Goal: Task Accomplishment & Management: Use online tool/utility

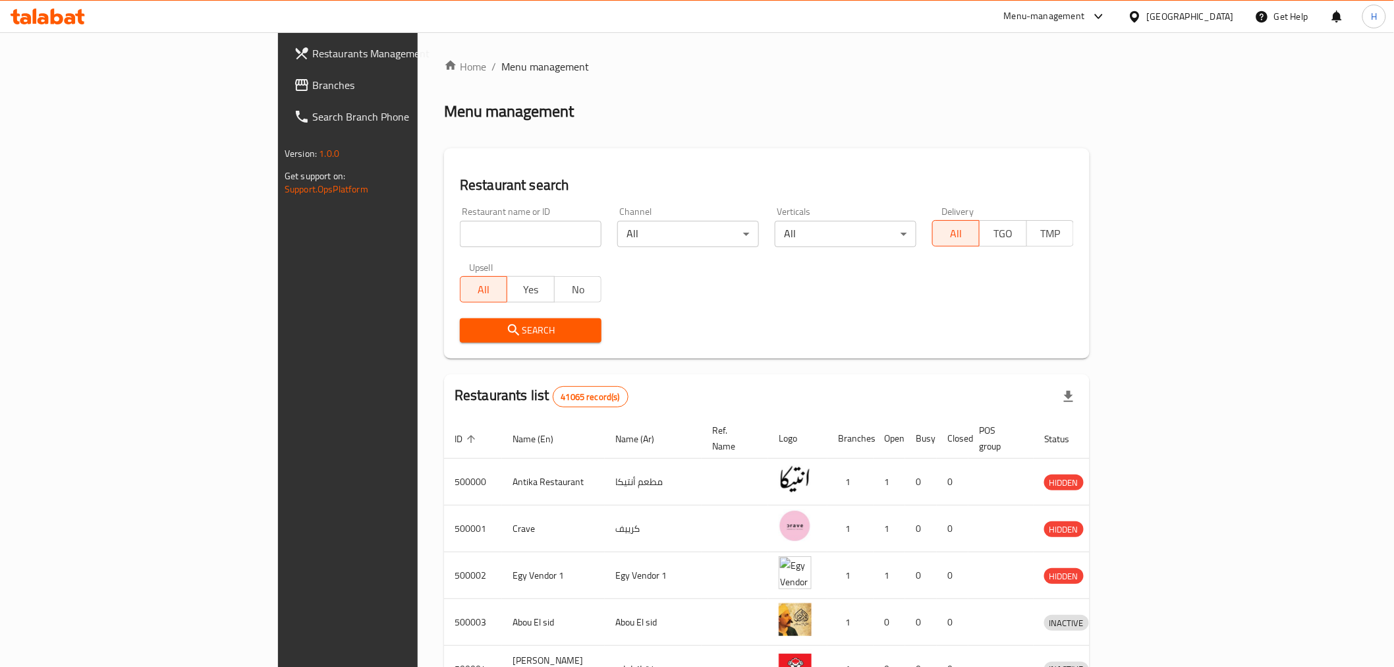
drag, startPoint x: 88, startPoint y: 89, endPoint x: 125, endPoint y: 109, distance: 42.4
click at [312, 89] on span "Branches" at bounding box center [406, 85] width 188 height 16
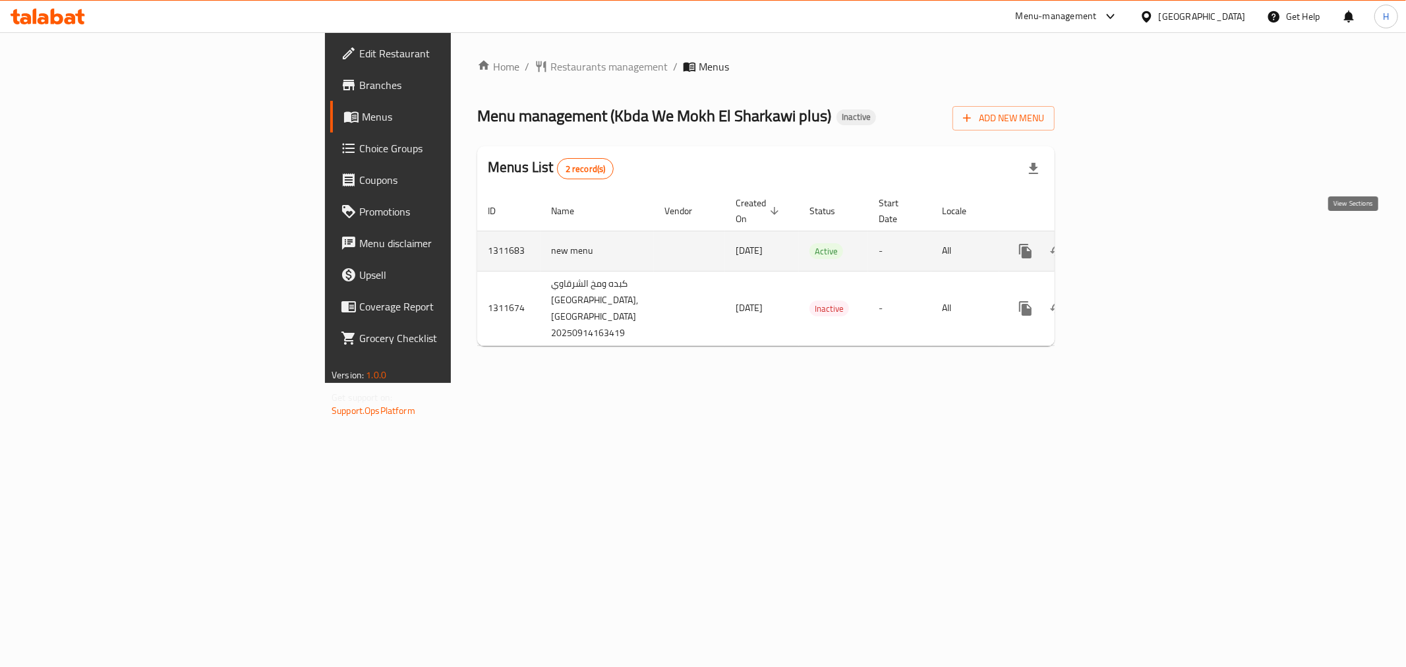
click at [1128, 243] on icon "enhanced table" at bounding box center [1120, 251] width 16 height 16
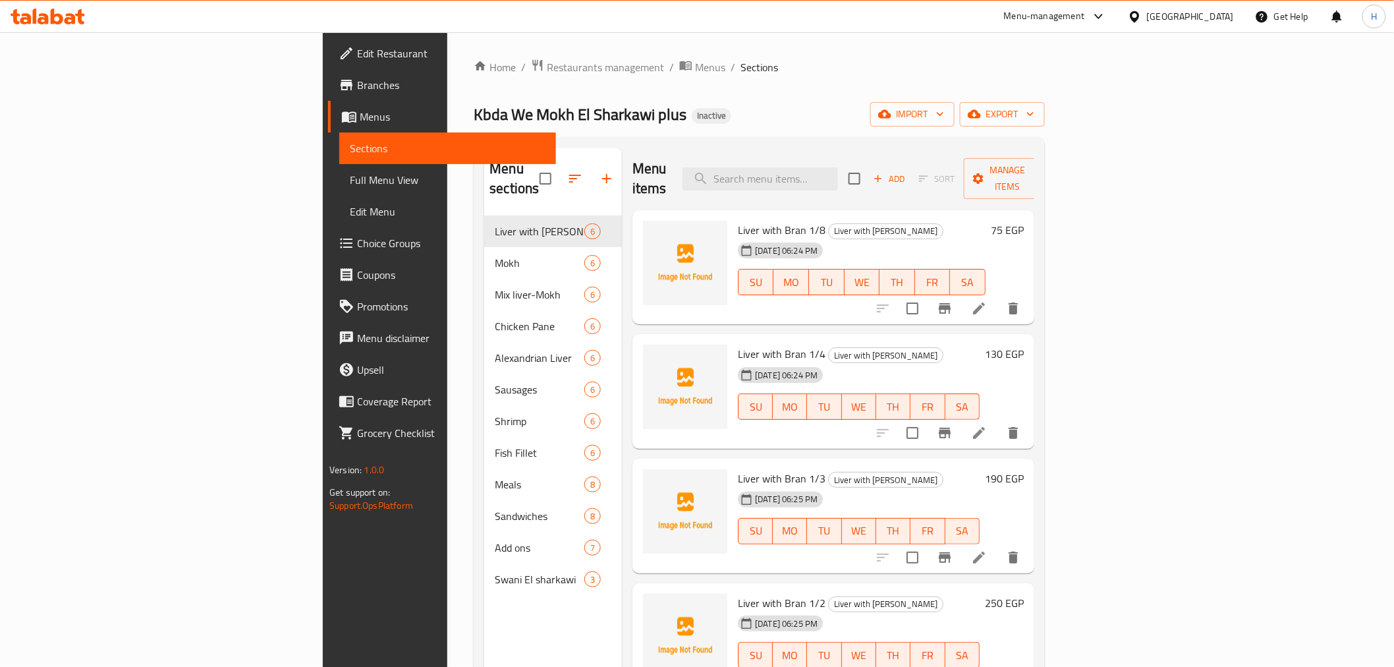
click at [350, 181] on span "Full Menu View" at bounding box center [447, 180] width 195 height 16
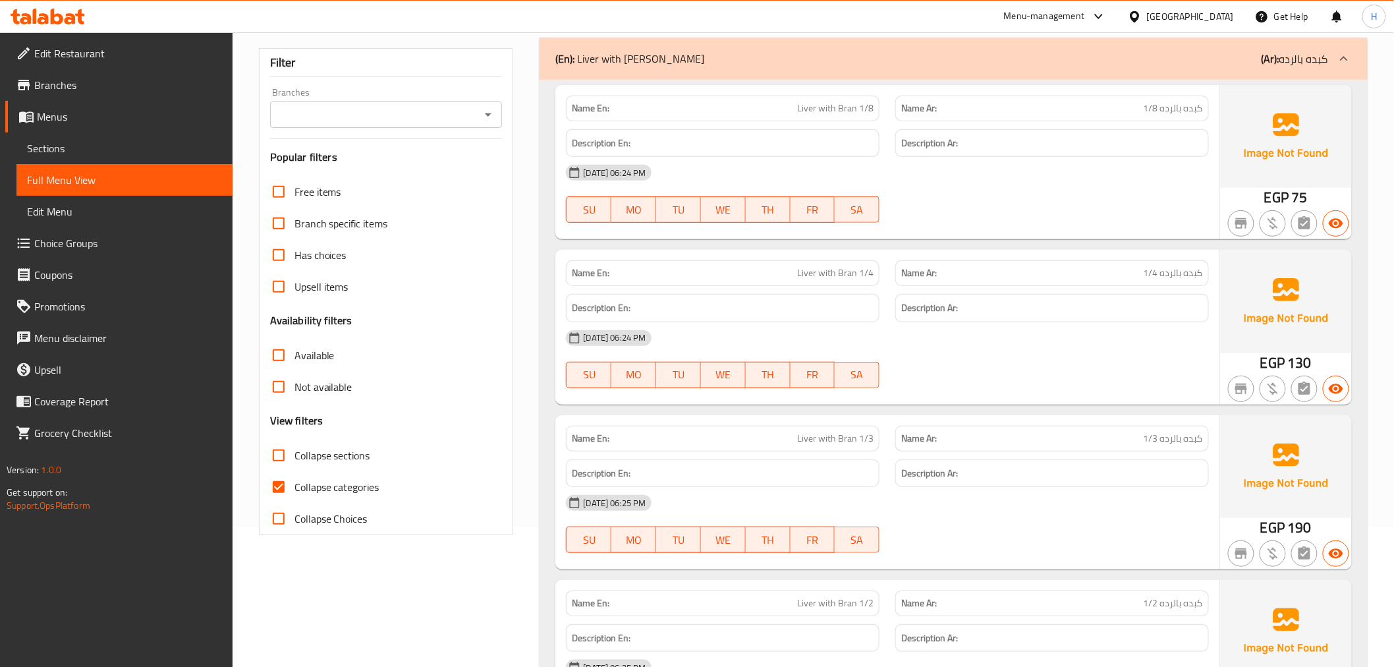
scroll to position [146, 0]
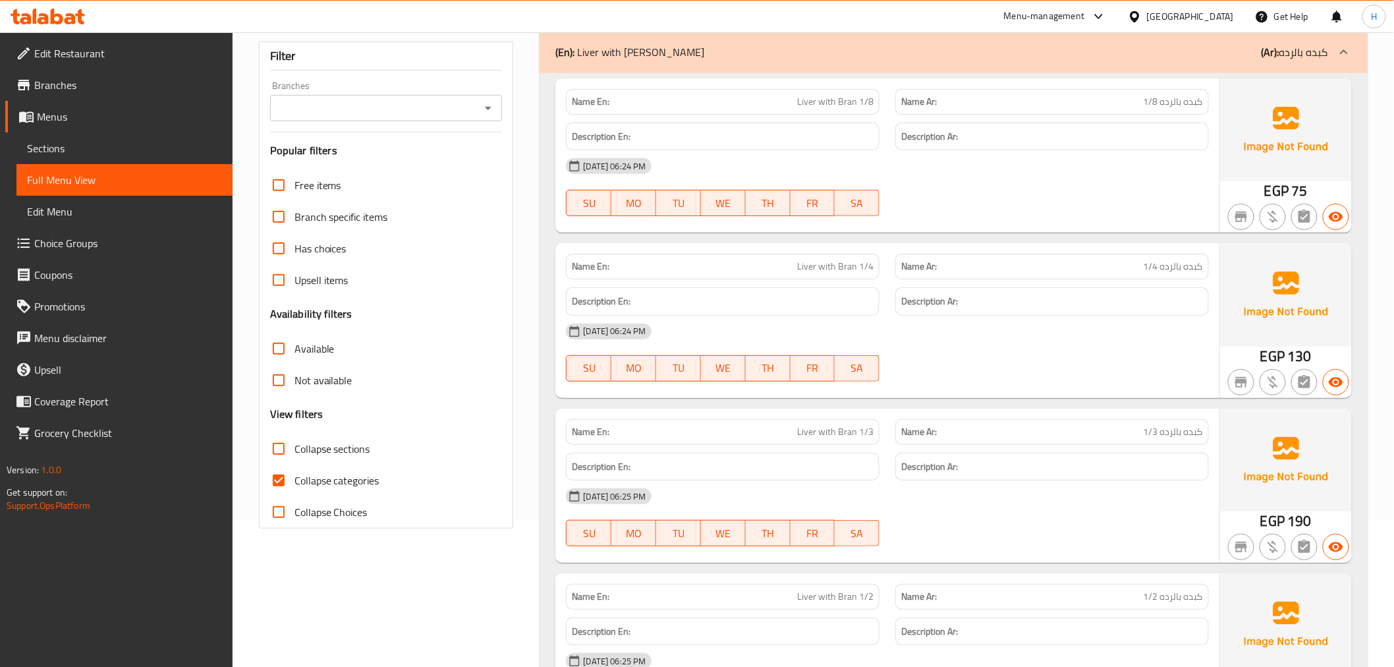
click at [308, 472] on span "Collapse categories" at bounding box center [337, 480] width 85 height 16
click at [295, 471] on input "Collapse categories" at bounding box center [279, 481] width 32 height 32
checkbox input "false"
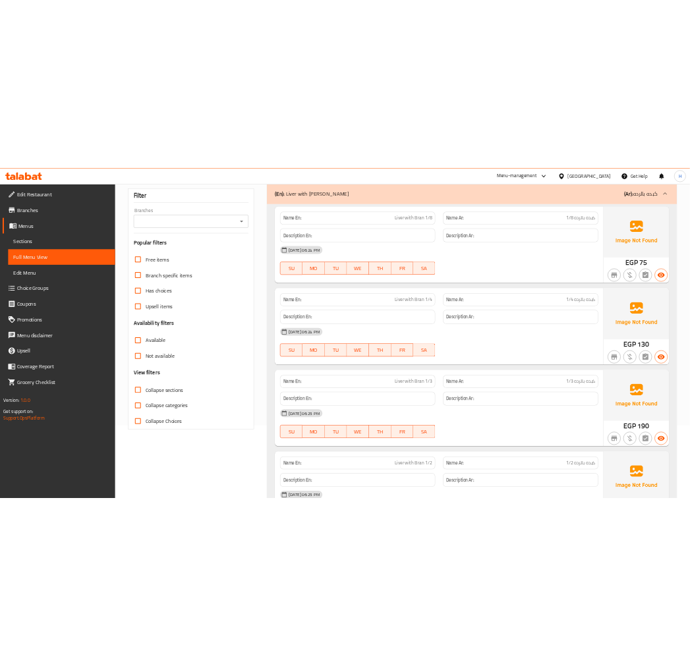
scroll to position [49, 0]
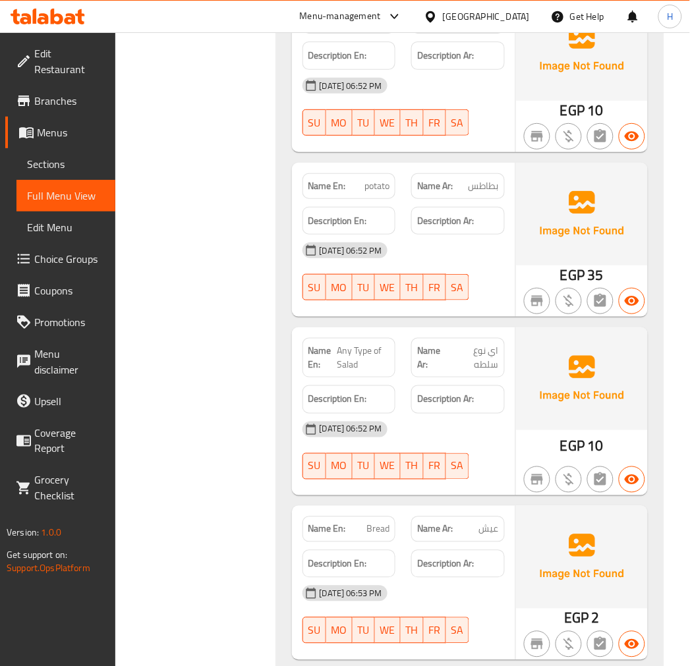
scroll to position [14253, 0]
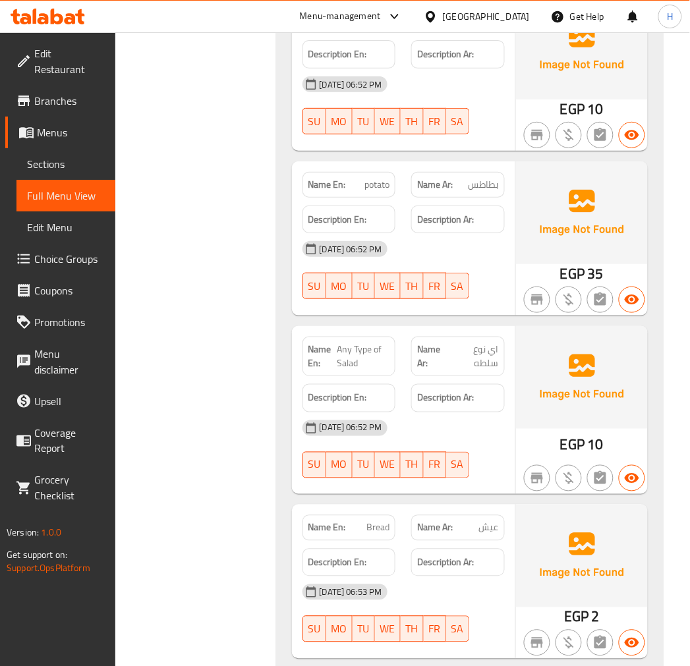
click at [349, 343] on span "Any Type of Salad" at bounding box center [363, 357] width 53 height 28
copy span "Any Type of Salad"
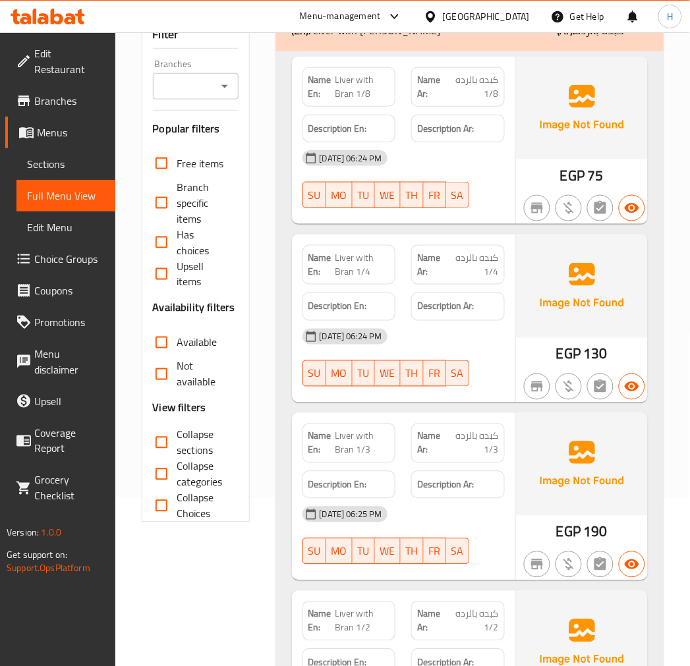
scroll to position [146, 0]
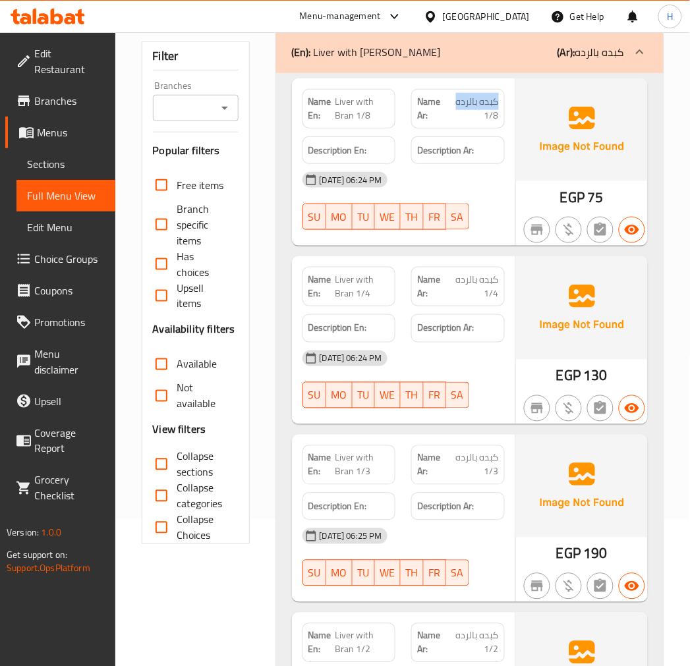
drag, startPoint x: 456, startPoint y: 101, endPoint x: 497, endPoint y: 100, distance: 40.9
click at [497, 100] on span "كبده بالرده 1/8" at bounding box center [473, 109] width 51 height 28
copy span "كبده بالرده"
drag, startPoint x: 335, startPoint y: 97, endPoint x: 353, endPoint y: 119, distance: 29.0
click at [353, 119] on span "Liver with Bran 1/8" at bounding box center [362, 109] width 55 height 28
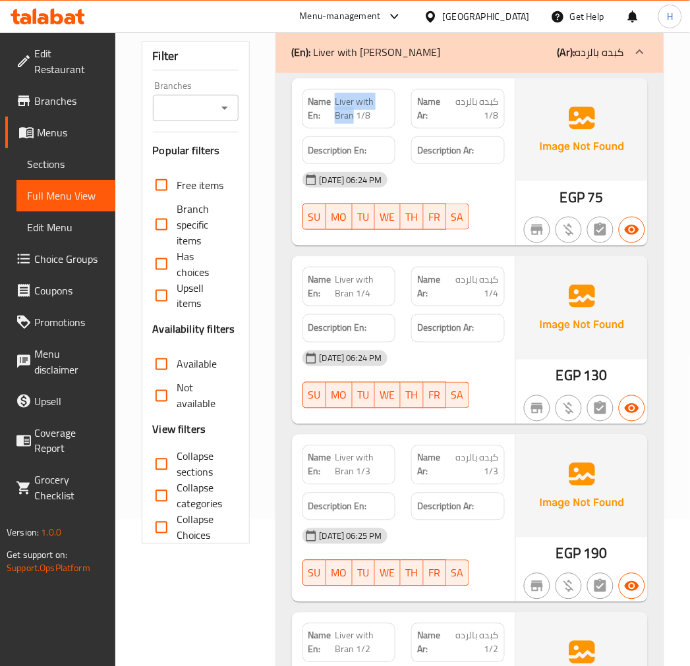
copy span "Liver with Bran"
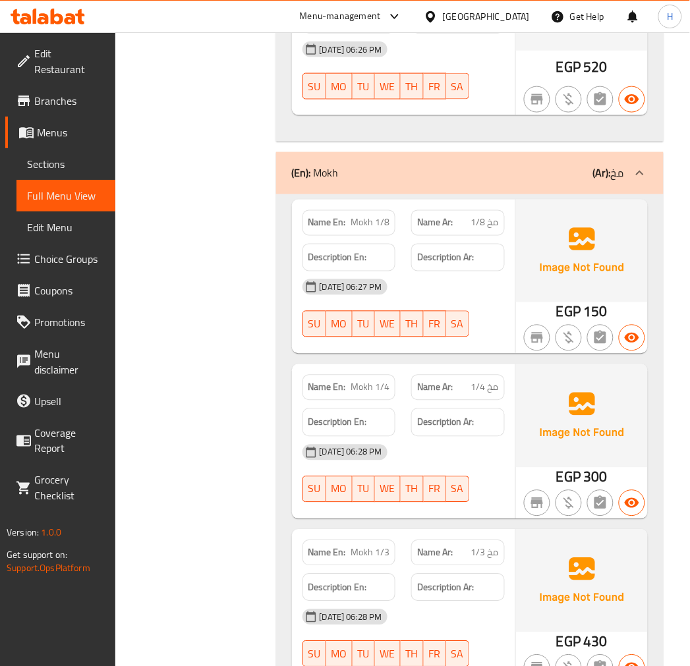
scroll to position [1171, 0]
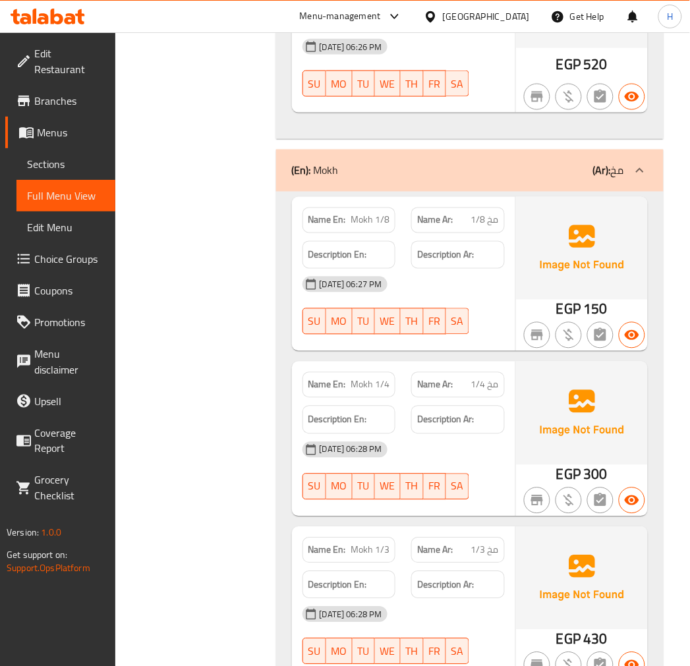
click at [492, 223] on span "مخ 1/8" at bounding box center [485, 221] width 28 height 14
copy span "مخ"
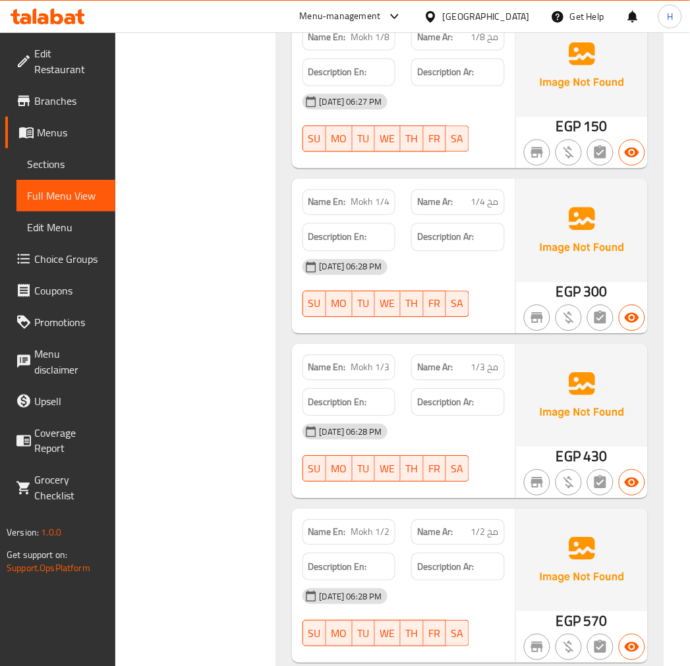
scroll to position [1220, 0]
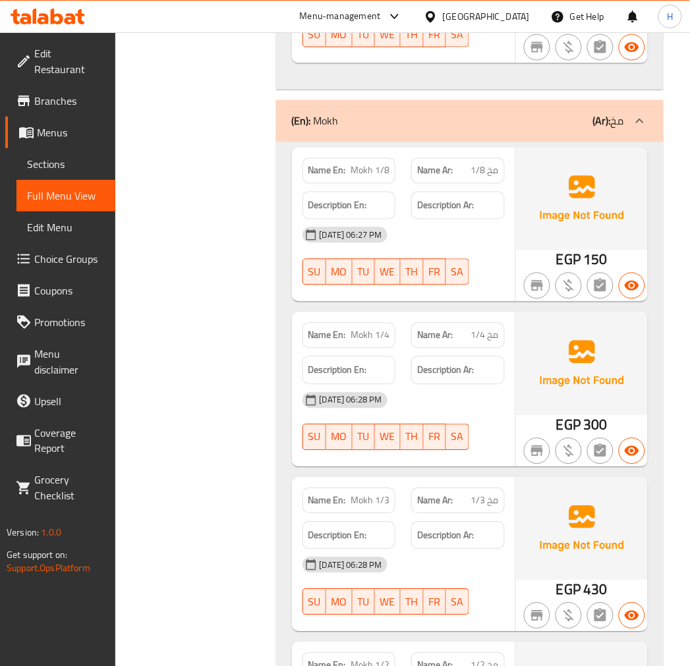
click at [364, 168] on span "Mokh 1/8" at bounding box center [370, 171] width 39 height 14
copy span "Mokh"
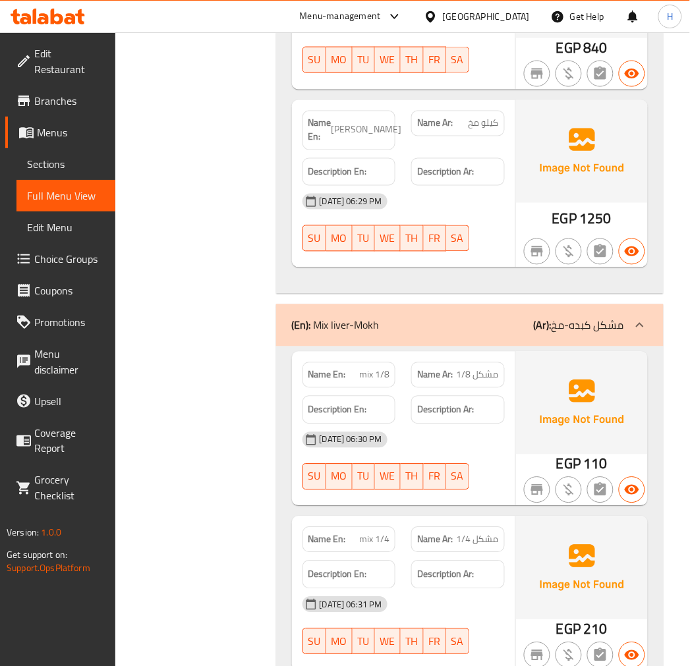
scroll to position [2099, 0]
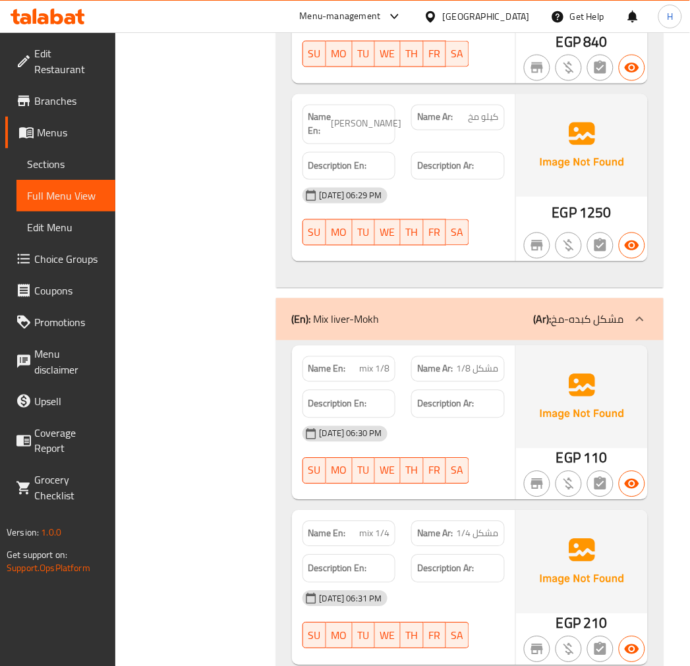
click at [486, 362] on span "مشكل 1/8" at bounding box center [478, 369] width 42 height 14
copy span "مشكل"
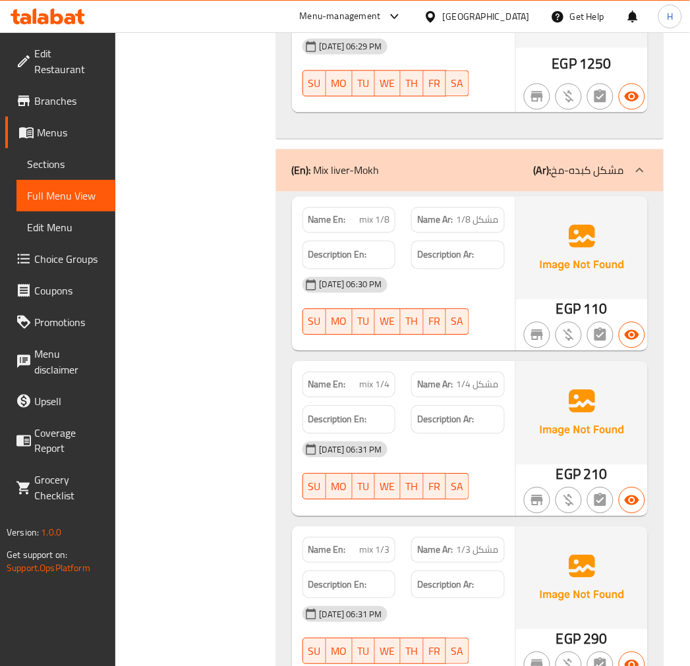
scroll to position [2196, 0]
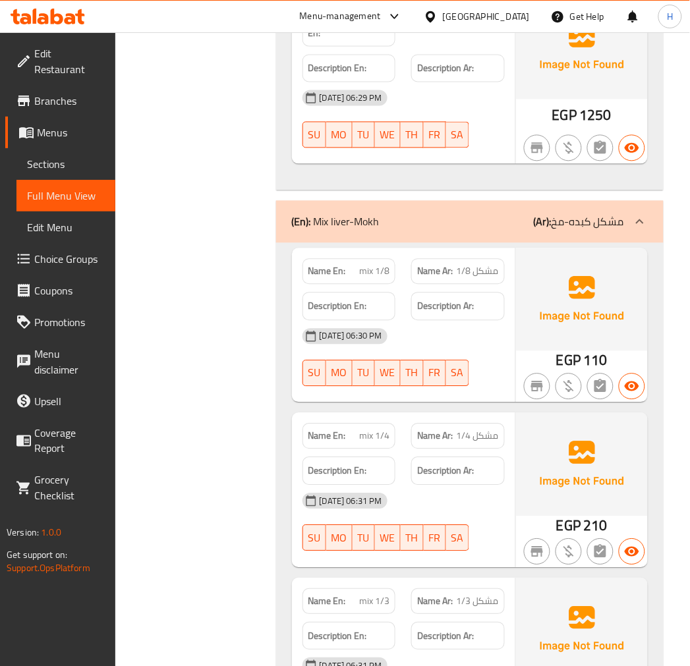
click at [360, 265] on span "mix 1/8" at bounding box center [374, 272] width 30 height 14
copy span "mix"
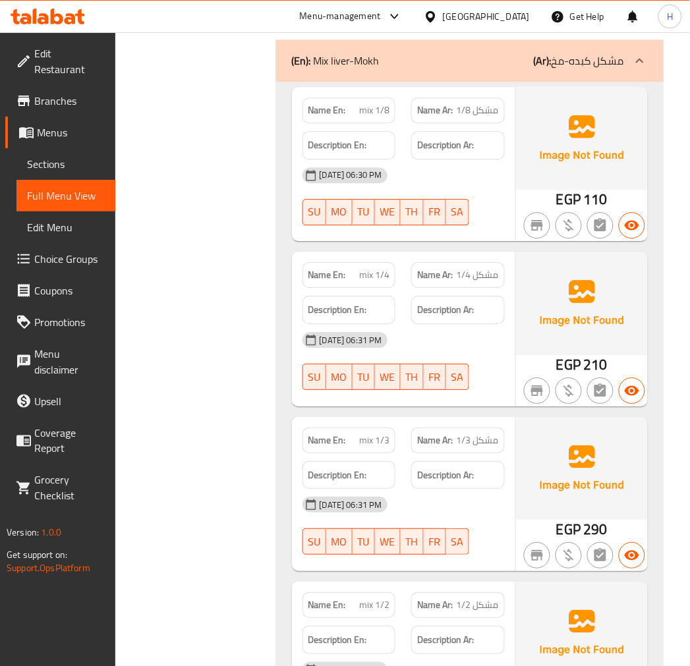
scroll to position [2343, 0]
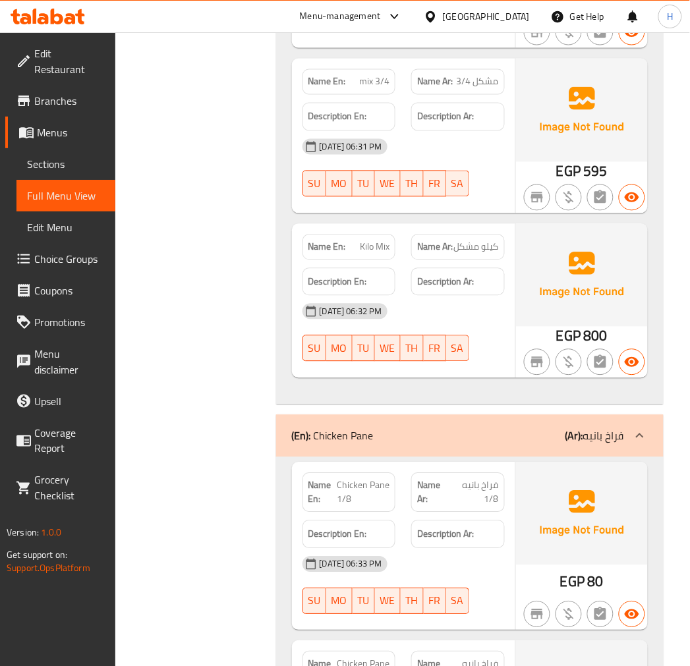
scroll to position [3172, 0]
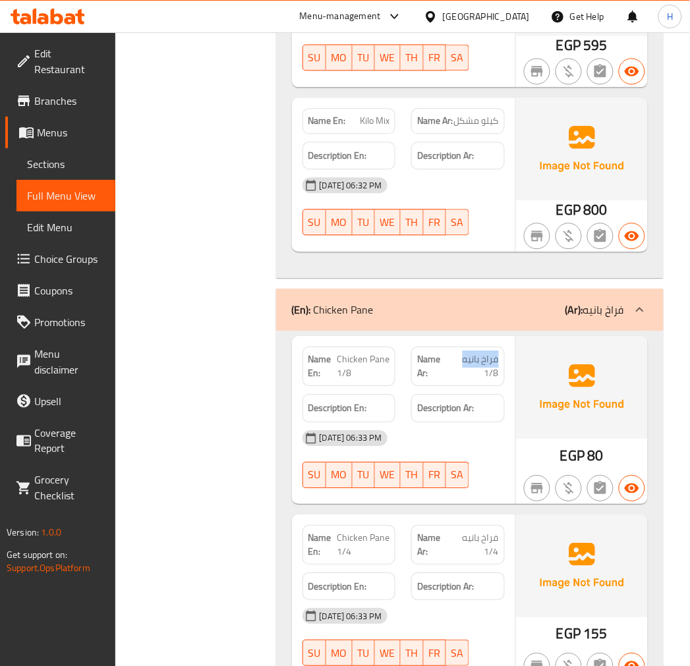
drag, startPoint x: 463, startPoint y: 348, endPoint x: 498, endPoint y: 347, distance: 34.9
click at [498, 353] on span "فراخ بانيه 1/8" at bounding box center [474, 367] width 49 height 28
copy span "فراخ بانيه"
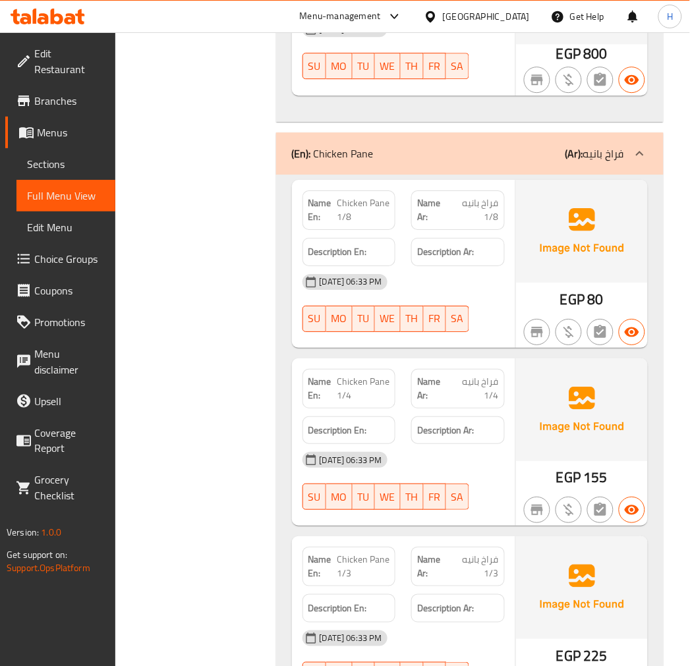
scroll to position [3319, 0]
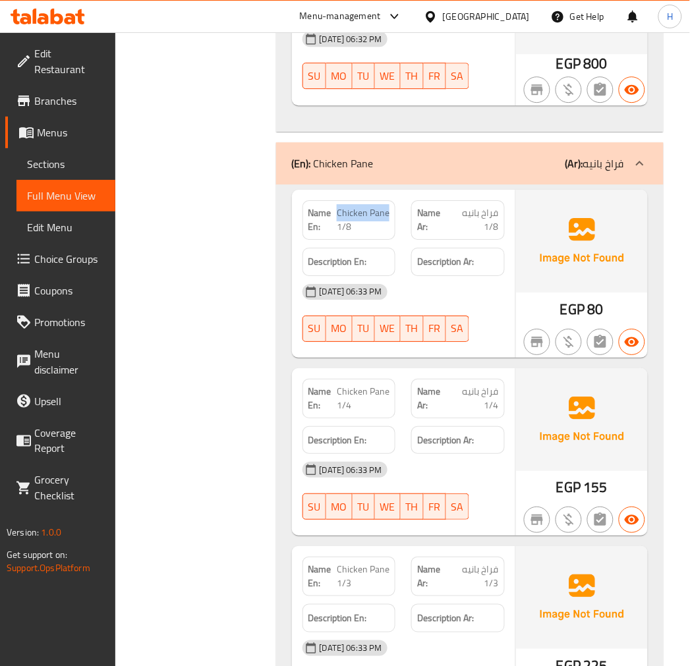
drag, startPoint x: 387, startPoint y: 200, endPoint x: 339, endPoint y: 198, distance: 48.1
click at [339, 206] on span "Chicken Pane 1/8" at bounding box center [363, 220] width 53 height 28
copy span "Chicken Pane"
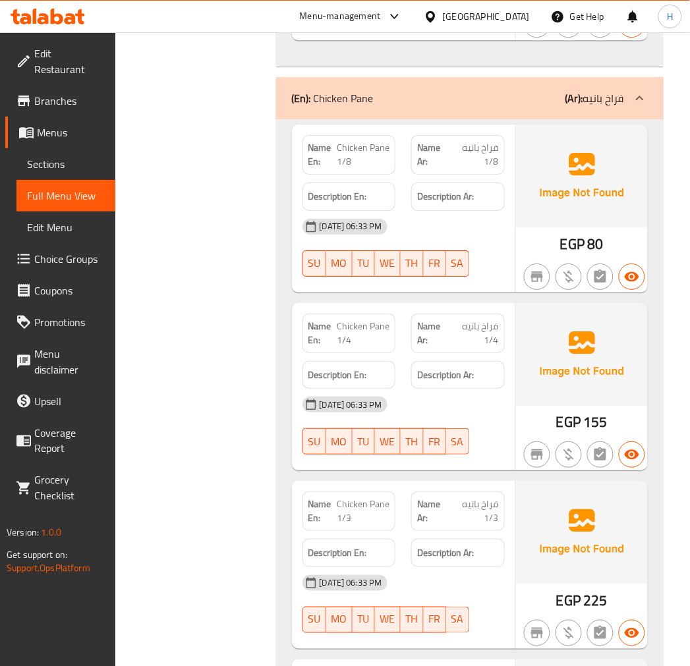
scroll to position [3368, 0]
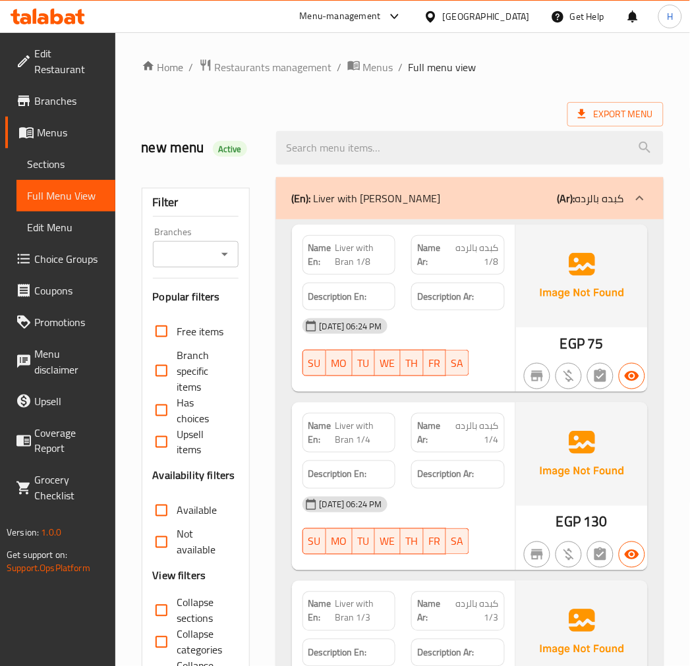
scroll to position [97, 0]
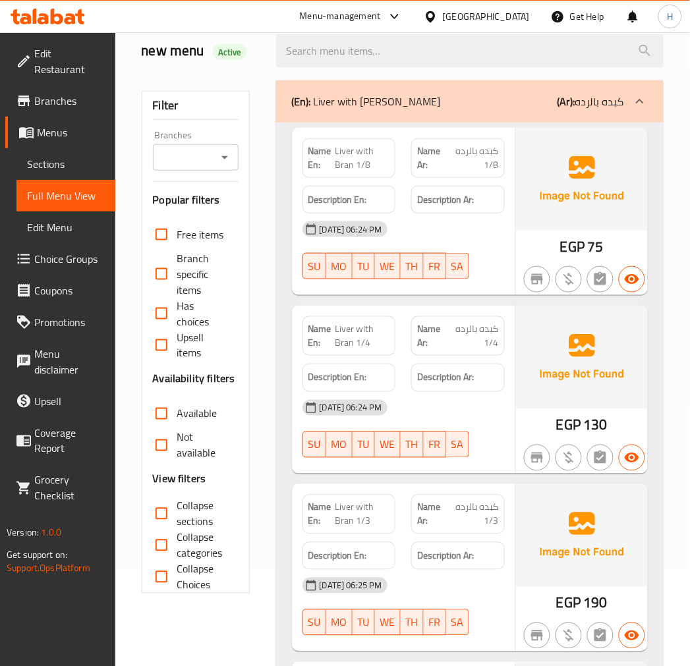
click at [172, 514] on input "Collapse sections" at bounding box center [162, 514] width 32 height 32
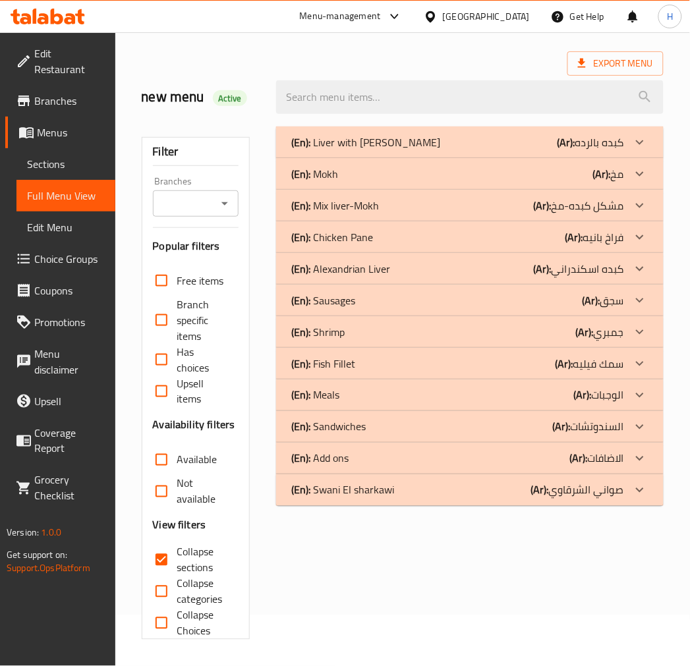
scroll to position [51, 0]
click at [180, 557] on span "Collapse sections" at bounding box center [202, 560] width 51 height 32
click at [177, 557] on input "Collapse sections" at bounding box center [162, 560] width 32 height 32
checkbox input "false"
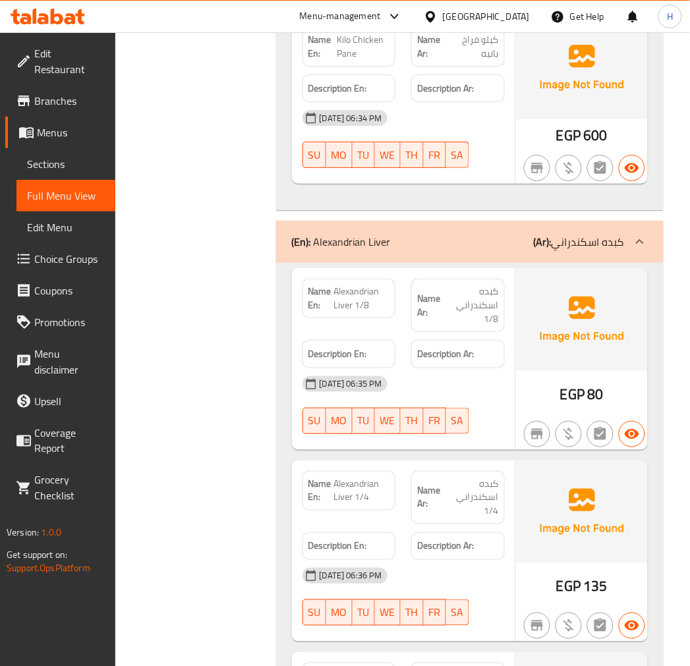
scroll to position [4471, 0]
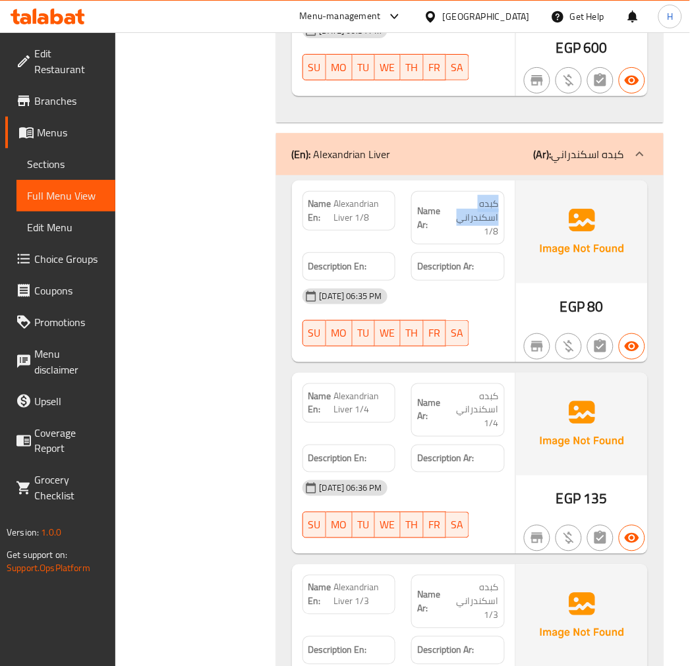
drag, startPoint x: 498, startPoint y: 192, endPoint x: 459, endPoint y: 200, distance: 39.2
click at [459, 200] on span "كبده اسكندراني 1/8" at bounding box center [470, 218] width 57 height 42
copy span "كبده اسكندراني"
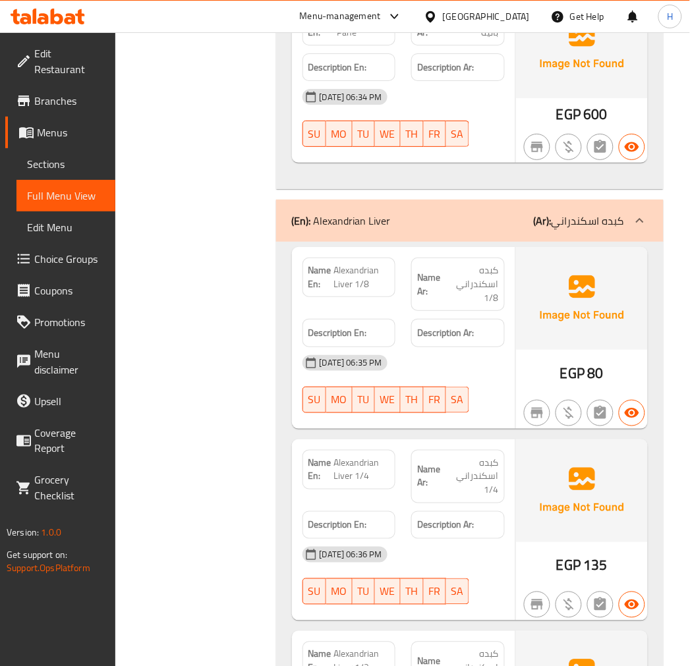
scroll to position [4275, 0]
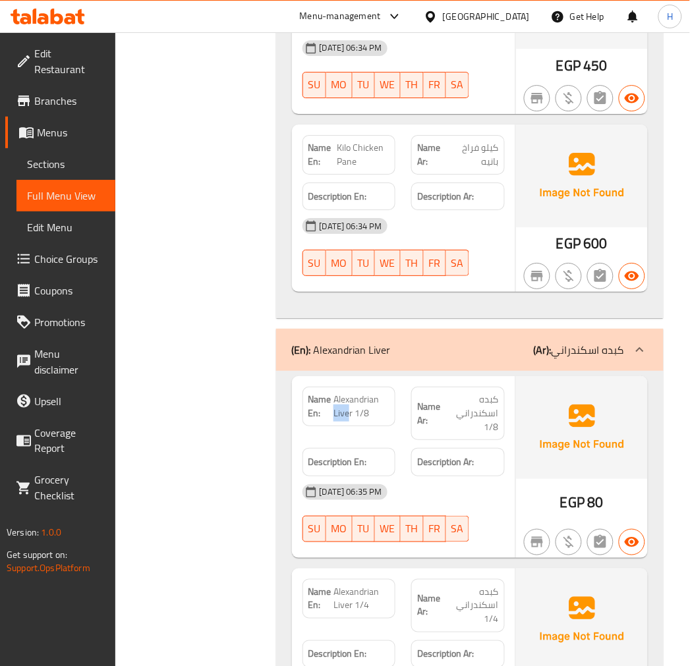
drag, startPoint x: 381, startPoint y: 384, endPoint x: 347, endPoint y: 403, distance: 39.2
click at [347, 403] on span "Alexandrian Liver 1/8" at bounding box center [361, 407] width 56 height 28
click at [341, 393] on span "Alexandrian Liver 1/8" at bounding box center [361, 407] width 56 height 28
drag, startPoint x: 335, startPoint y: 384, endPoint x: 352, endPoint y: 400, distance: 23.3
click at [352, 400] on span "Alexandrian Liver 1/8" at bounding box center [361, 407] width 56 height 28
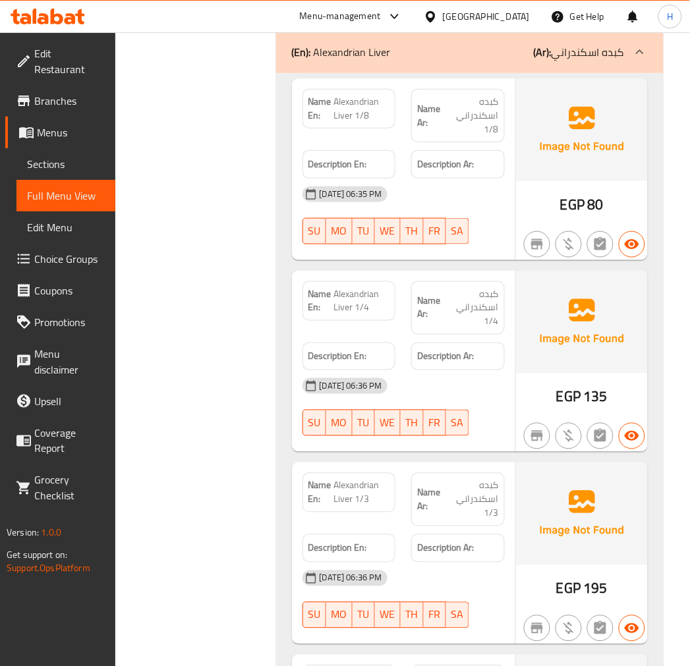
scroll to position [4521, 0]
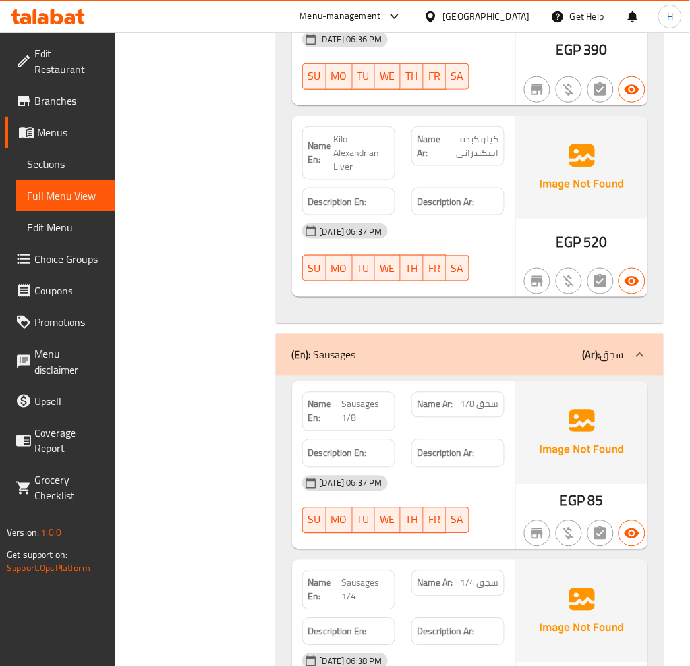
scroll to position [5643, 0]
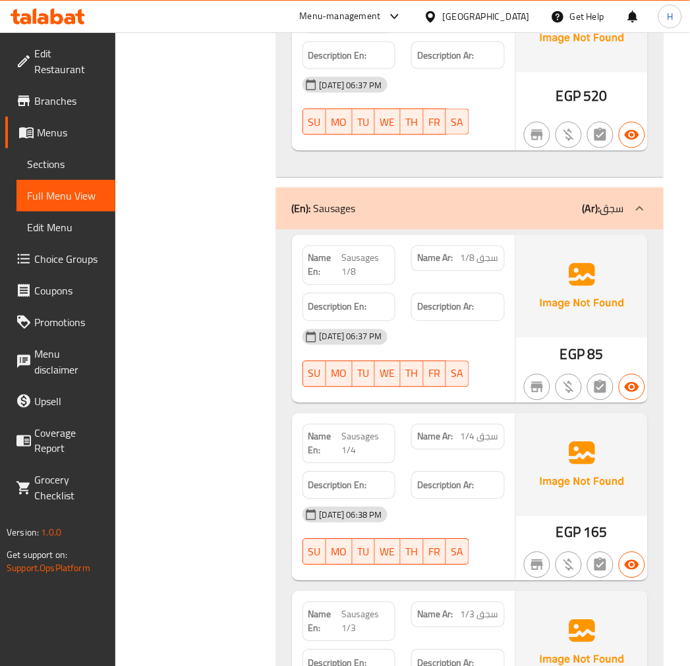
click at [493, 252] on span "سجق 1/8" at bounding box center [480, 259] width 38 height 14
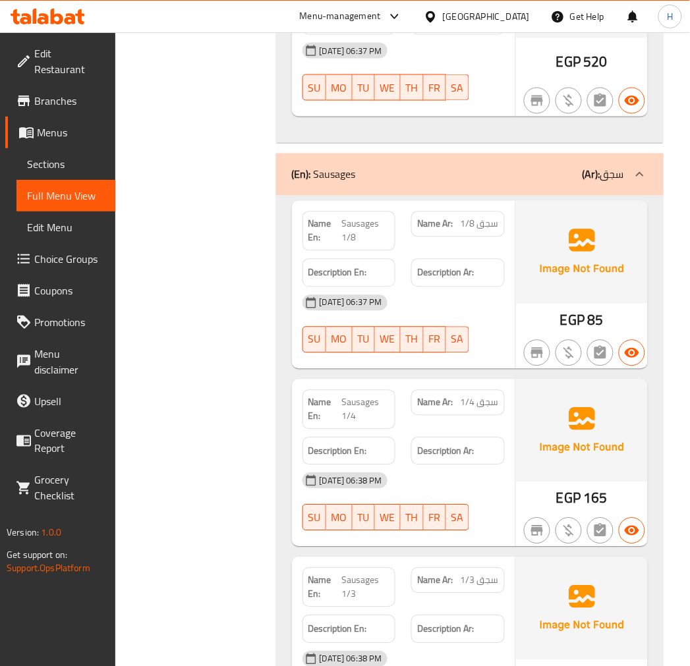
scroll to position [5691, 0]
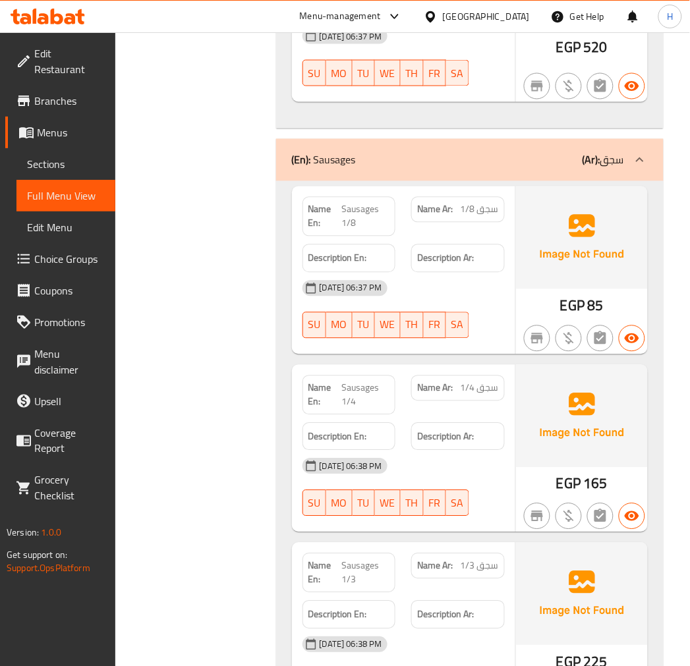
click at [488, 203] on span "سجق 1/8" at bounding box center [480, 210] width 38 height 14
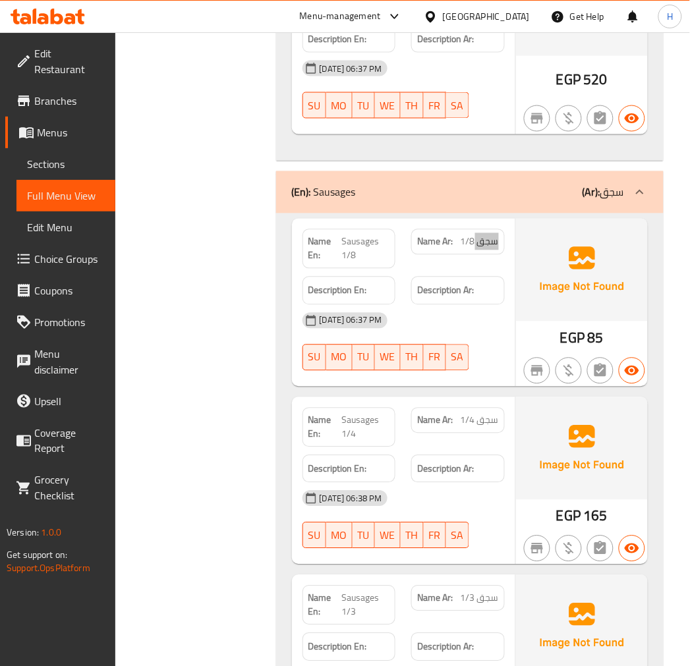
scroll to position [5593, 0]
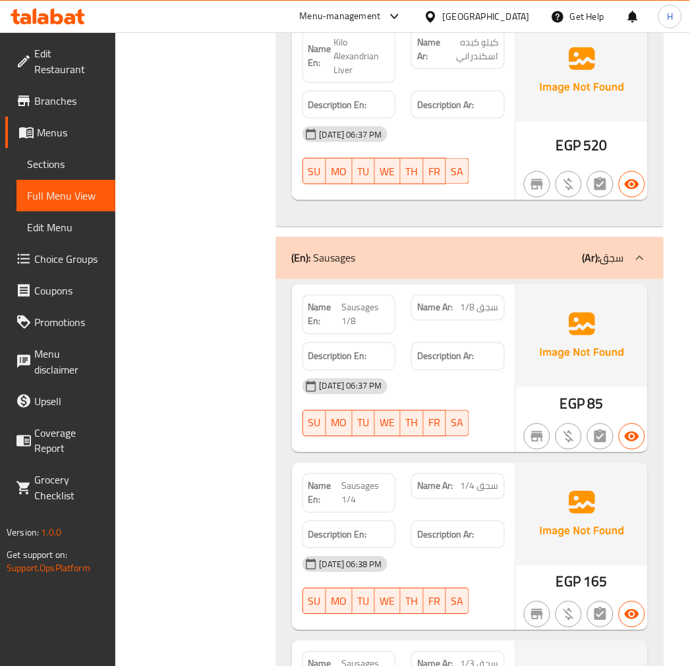
click at [348, 301] on span "Sausages 1/8" at bounding box center [365, 315] width 48 height 28
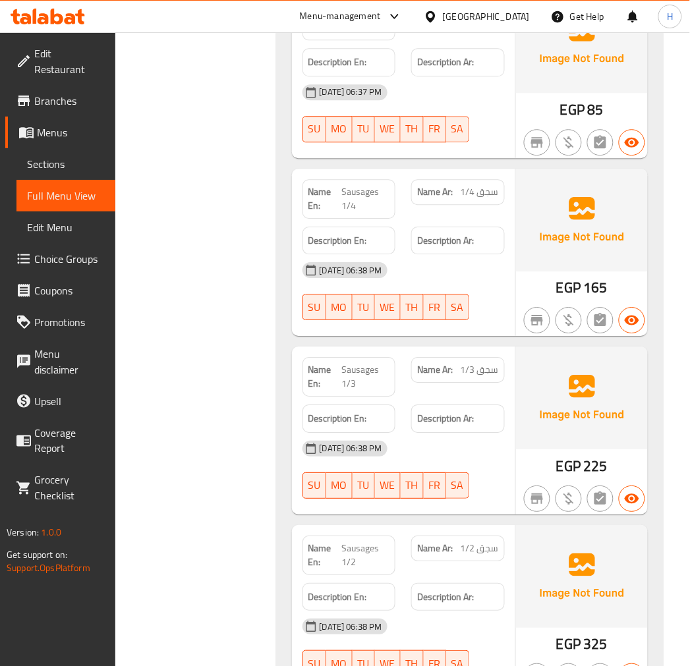
scroll to position [5887, 0]
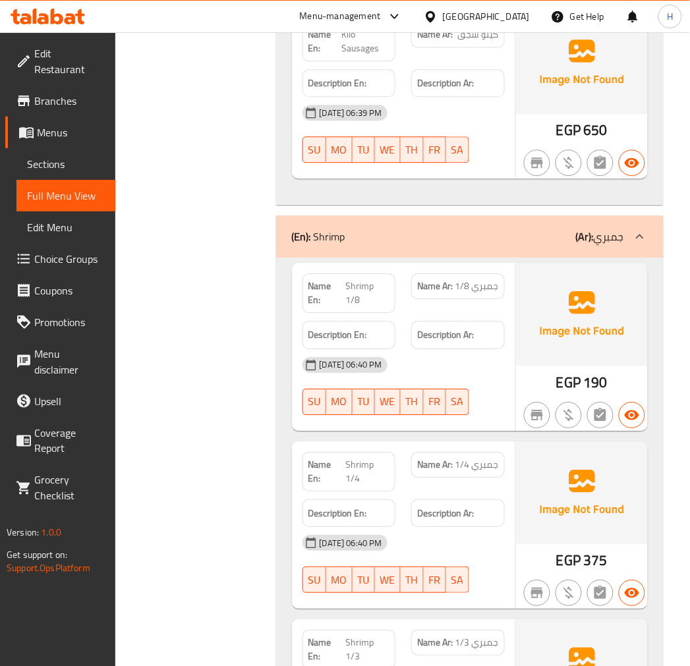
scroll to position [6765, 0]
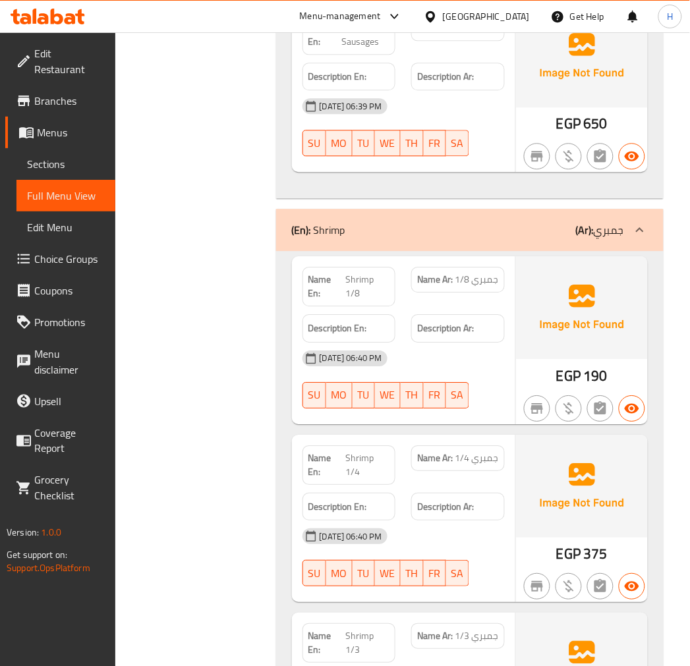
click at [482, 273] on span "جمبري 1/8" at bounding box center [476, 280] width 43 height 14
click at [354, 273] on span "Shrimp 1/8" at bounding box center [367, 287] width 44 height 28
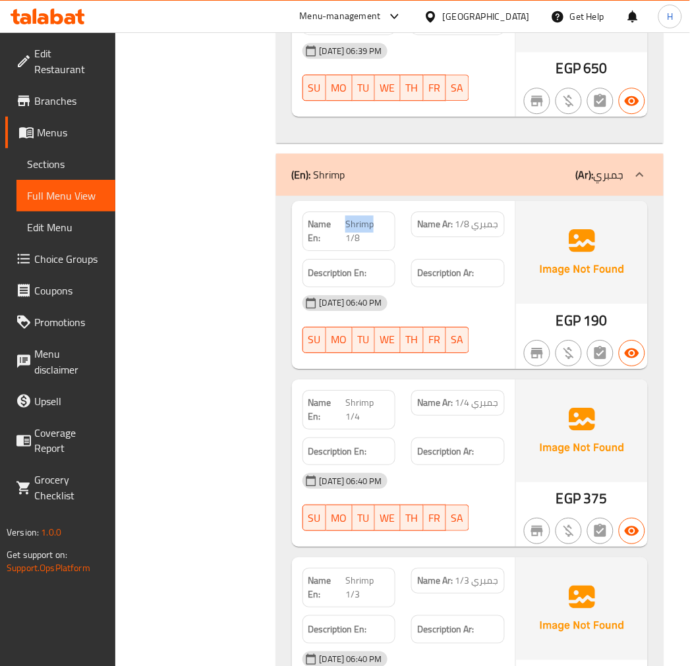
scroll to position [6814, 0]
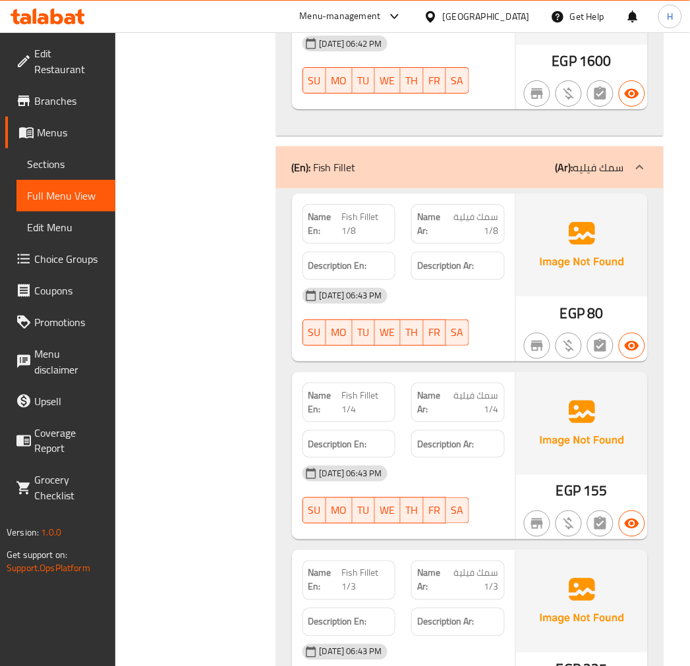
scroll to position [7839, 0]
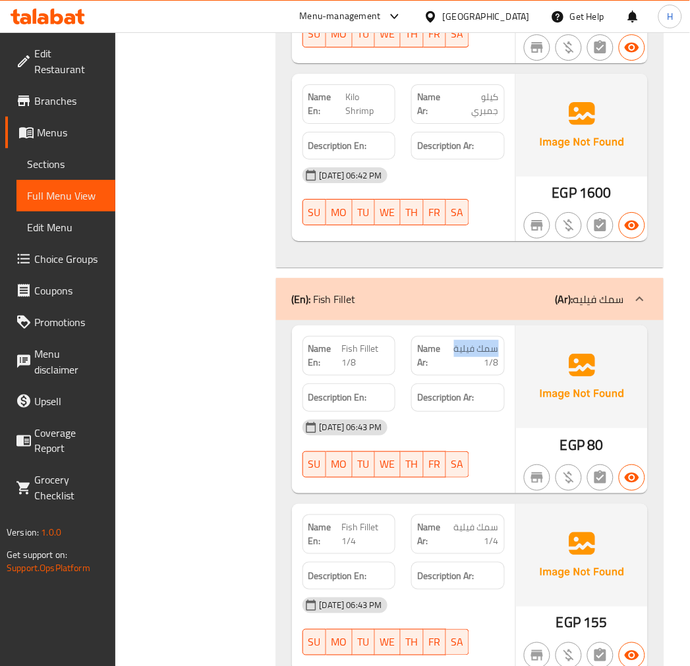
drag, startPoint x: 498, startPoint y: 260, endPoint x: 447, endPoint y: 262, distance: 50.8
click at [447, 342] on span "سمك فيلية 1/8" at bounding box center [472, 356] width 51 height 28
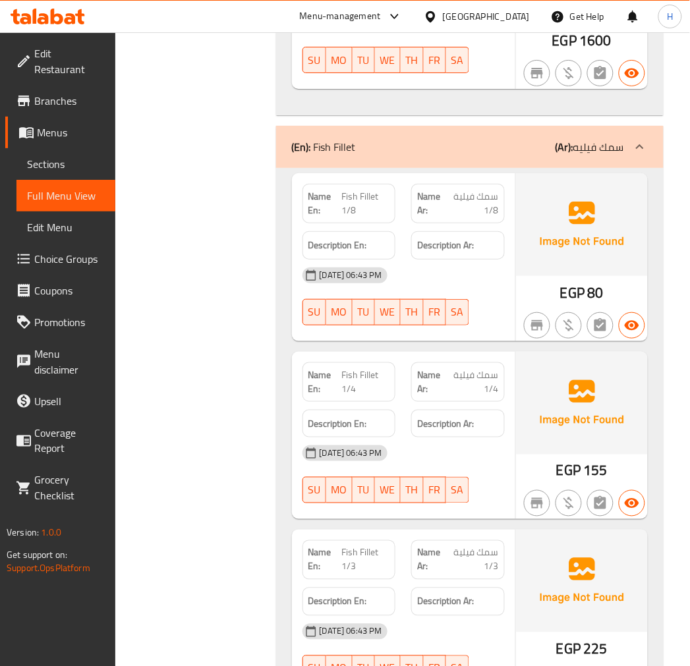
scroll to position [7937, 0]
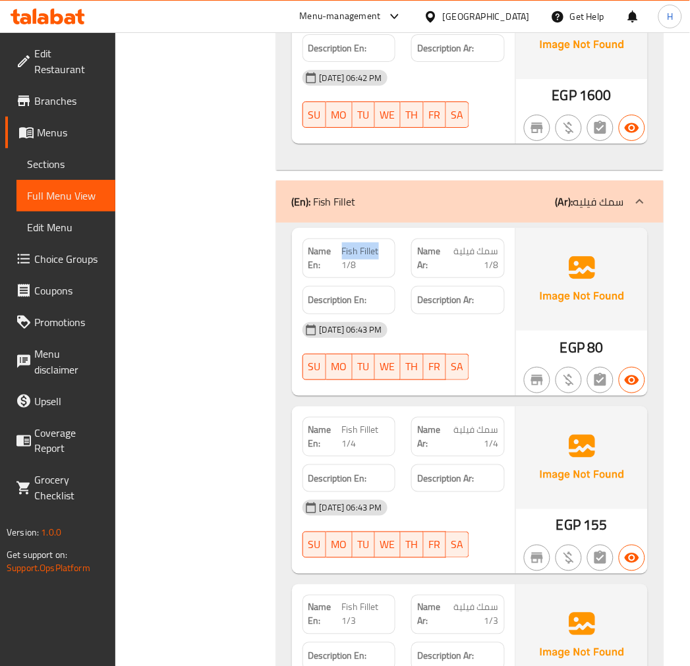
drag, startPoint x: 341, startPoint y: 159, endPoint x: 379, endPoint y: 159, distance: 37.6
click at [379, 244] on span "Fish Fillet 1/8" at bounding box center [366, 258] width 48 height 28
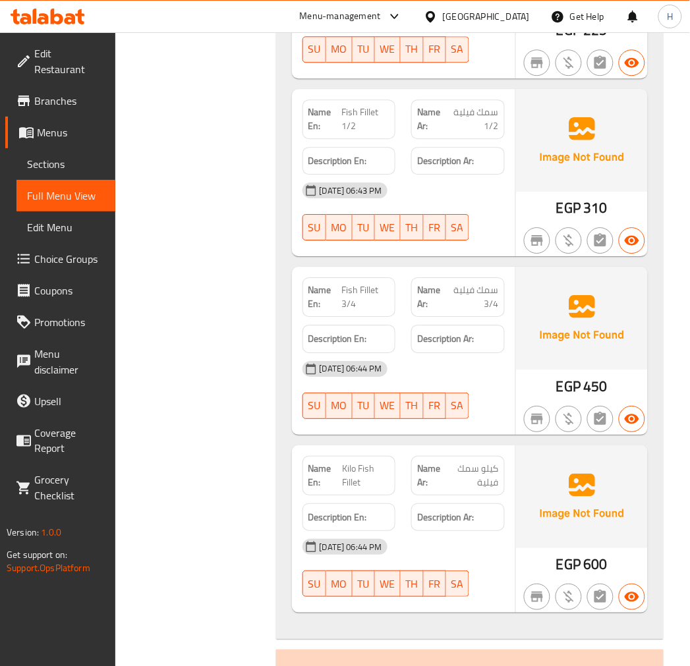
scroll to position [8621, 0]
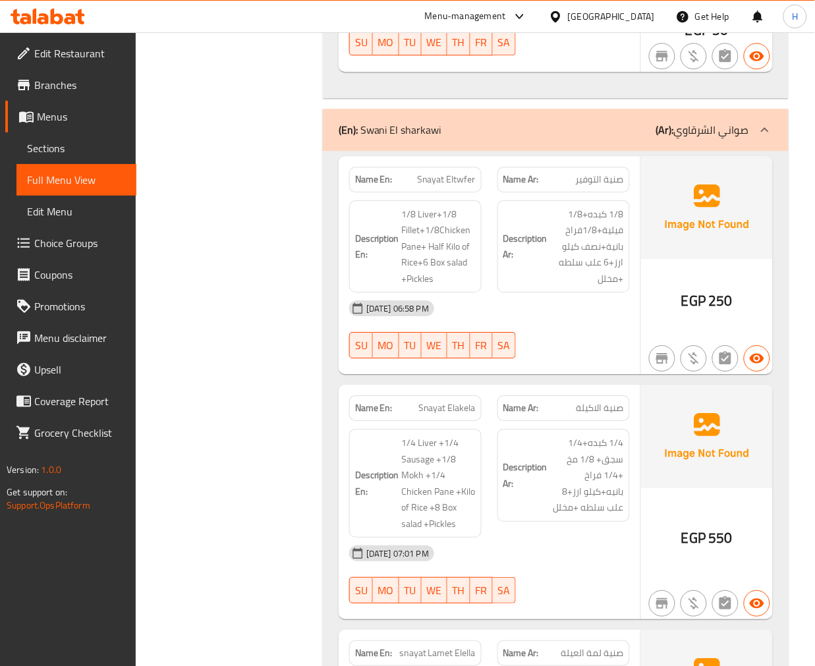
scroll to position [14346, 0]
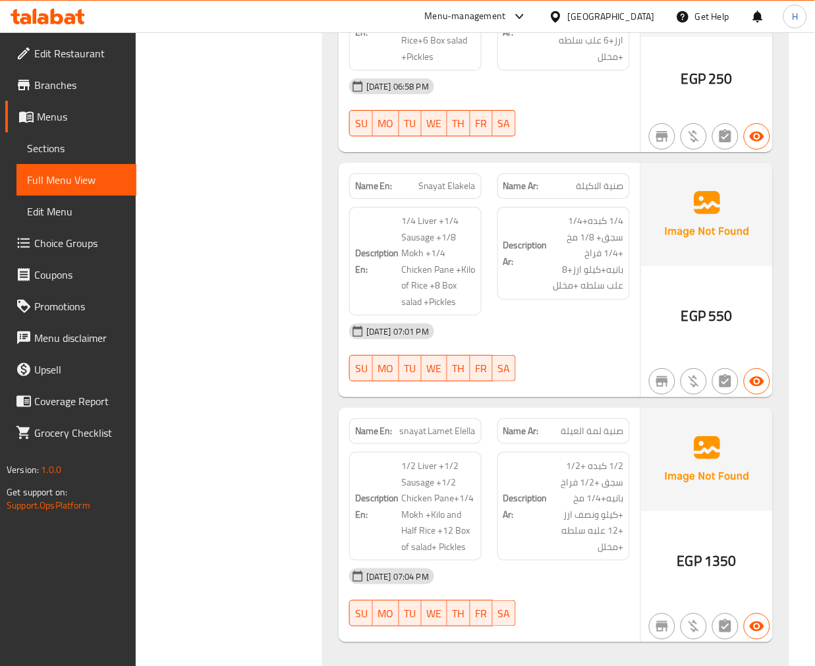
scroll to position [14590, 0]
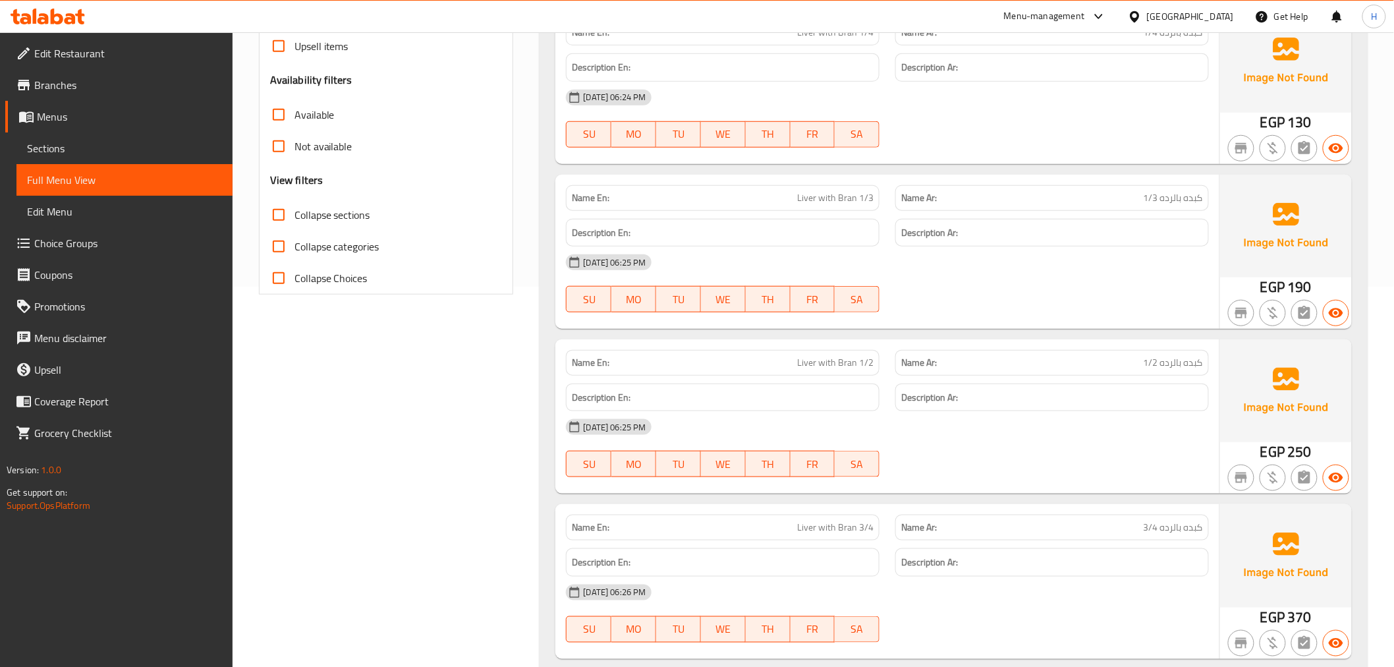
scroll to position [0, 0]
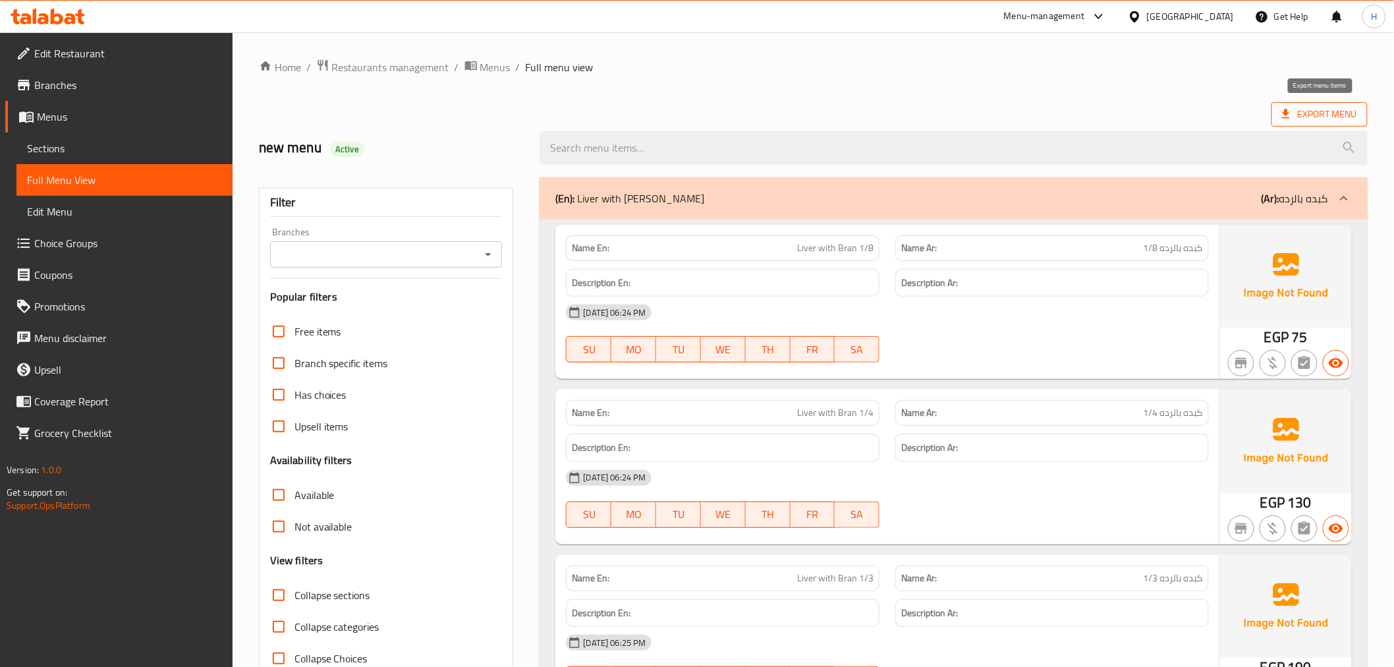
click at [1307, 103] on span "Export Menu" at bounding box center [1320, 114] width 96 height 24
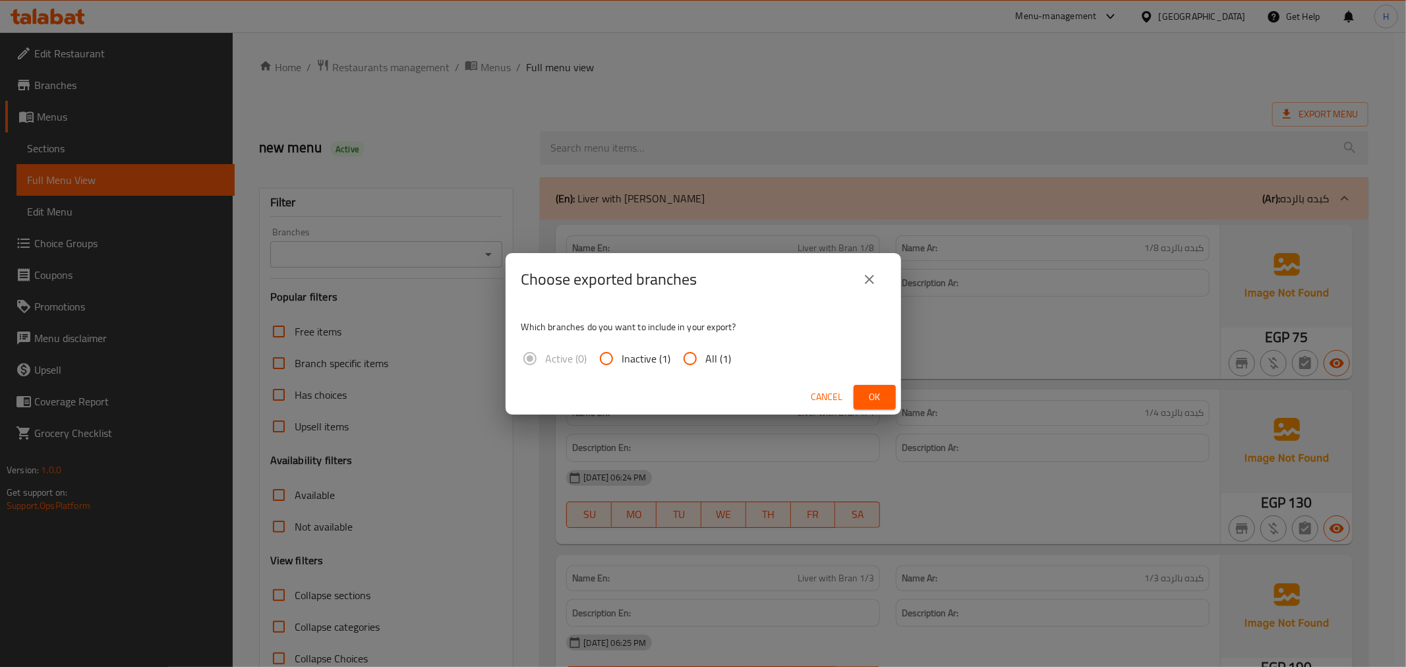
click at [691, 352] on input "All (1)" at bounding box center [690, 359] width 32 height 32
radio input "true"
click at [858, 395] on button "Ok" at bounding box center [874, 397] width 42 height 24
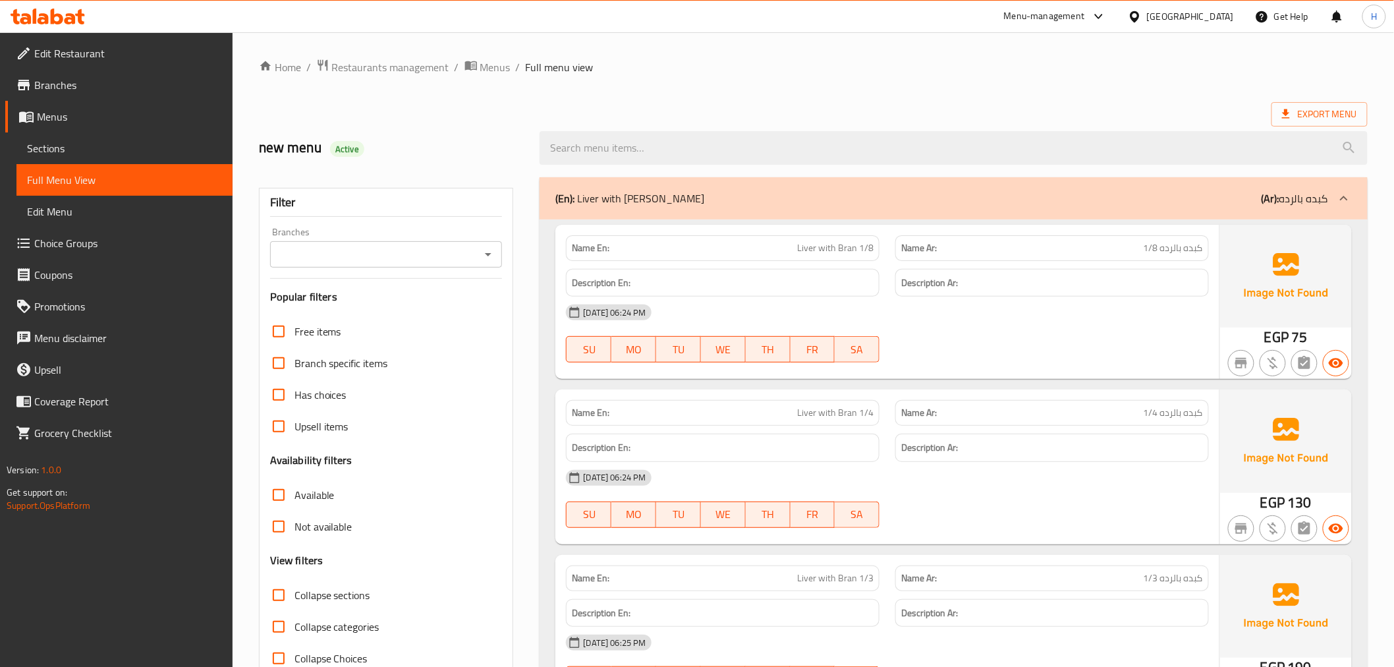
click at [778, 105] on div "Export Menu" at bounding box center [813, 114] width 1109 height 24
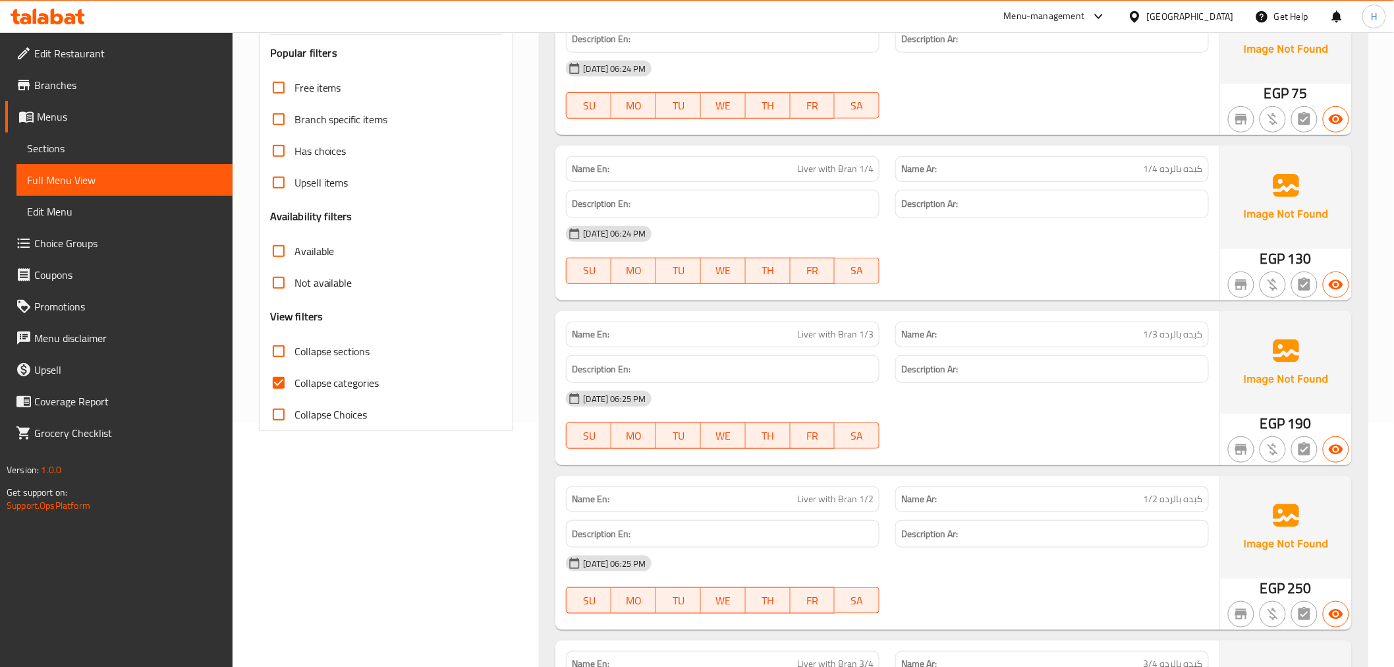
click at [331, 376] on span "Collapse categories" at bounding box center [337, 383] width 85 height 16
click at [295, 376] on input "Collapse categories" at bounding box center [279, 383] width 32 height 32
checkbox input "false"
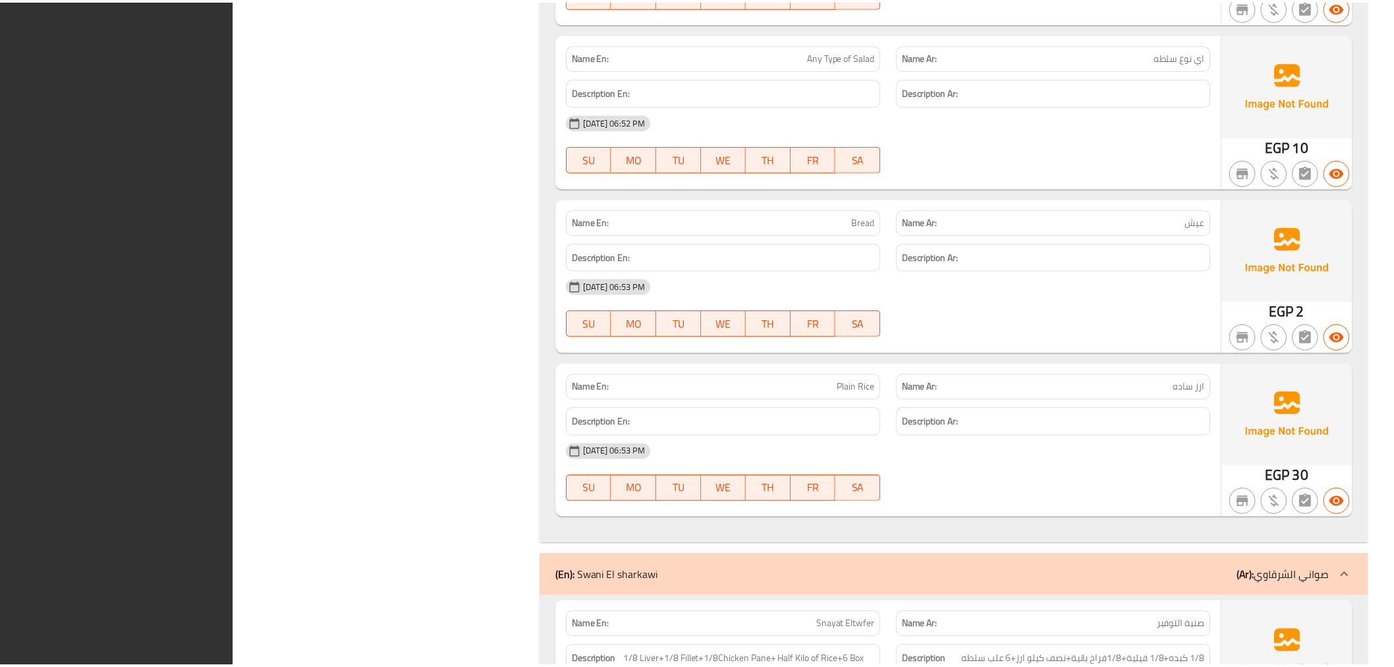
scroll to position [14398, 0]
